Goal: Transaction & Acquisition: Subscribe to service/newsletter

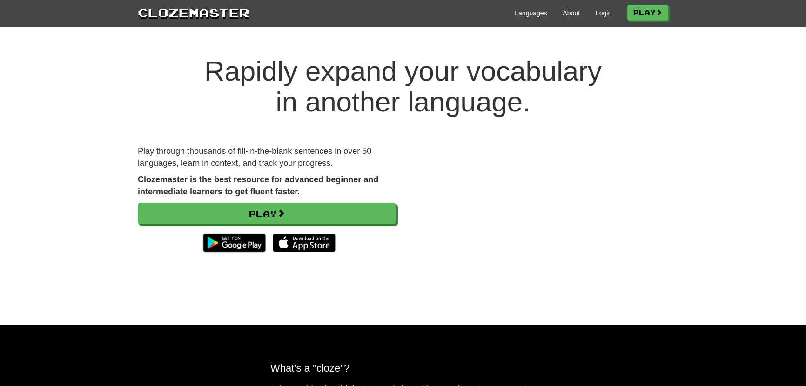
click at [305, 201] on div "Play through thousands of fill-in-the-blank sentences in over 50 languages, lea…" at bounding box center [267, 205] width 272 height 121
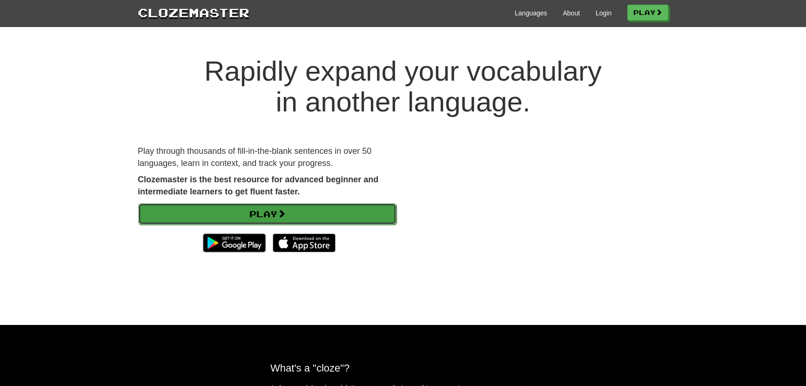
click at [326, 205] on link "Play" at bounding box center [267, 213] width 258 height 21
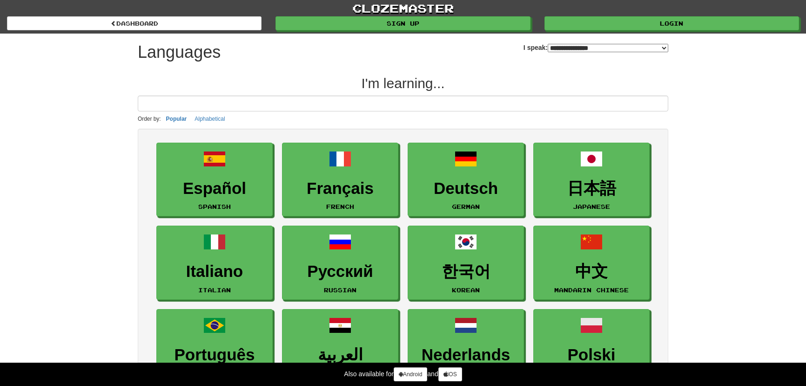
select select "*******"
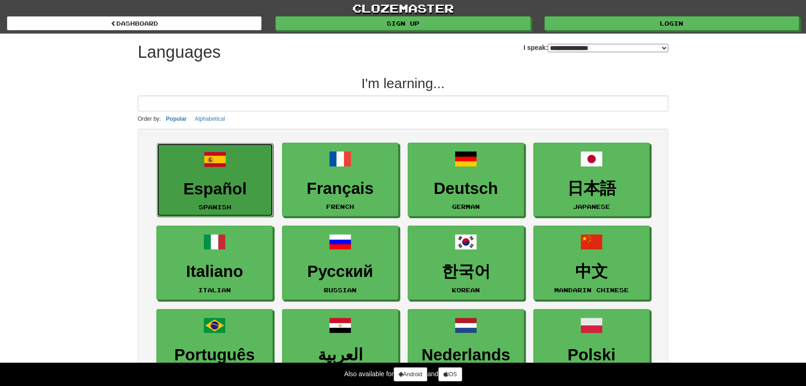
click at [244, 168] on link "Español Spanish" at bounding box center [215, 180] width 116 height 74
